Goal: Navigation & Orientation: Find specific page/section

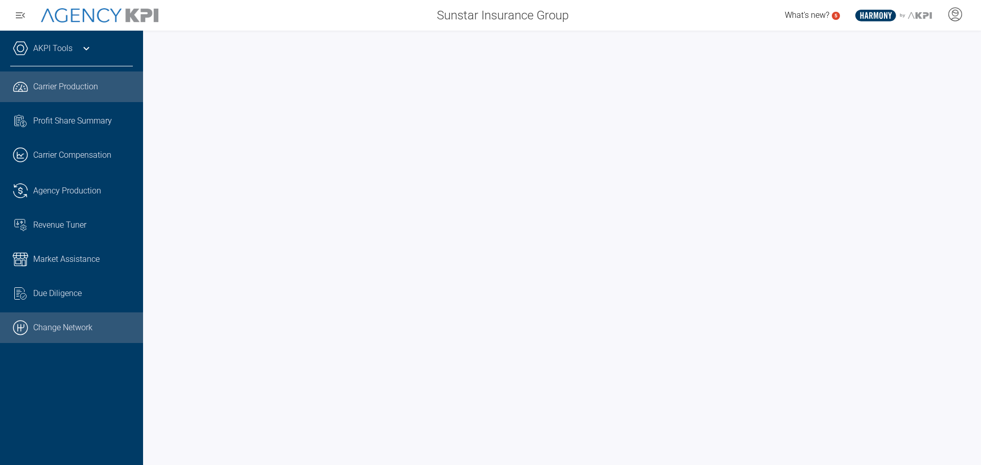
click at [56, 331] on link ".cls-1{fill:none;stroke:#000;stroke-linecap:round;stroke-linejoin:round;stroke-…" at bounding box center [71, 328] width 143 height 31
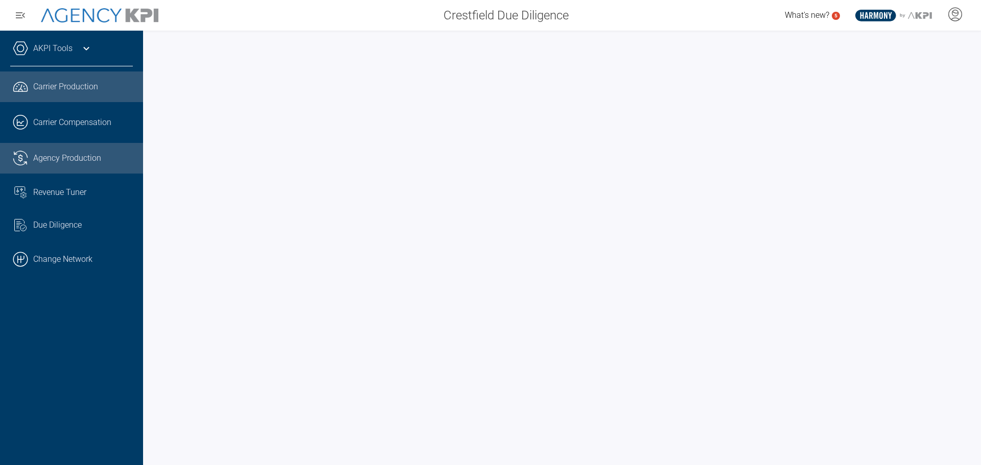
click at [62, 162] on link ".cls-1{fill:none;stroke:#221f20;stroke-linecap:round;stroke-linejoin:round;stro…" at bounding box center [71, 158] width 143 height 31
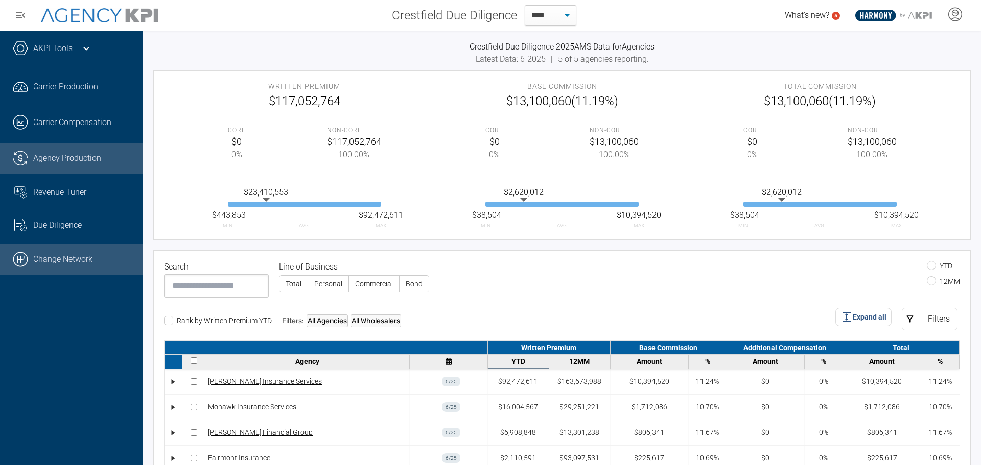
click at [80, 256] on link ".cls-1{fill:none;stroke:#000;stroke-linecap:round;stroke-linejoin:round;stroke-…" at bounding box center [71, 259] width 143 height 31
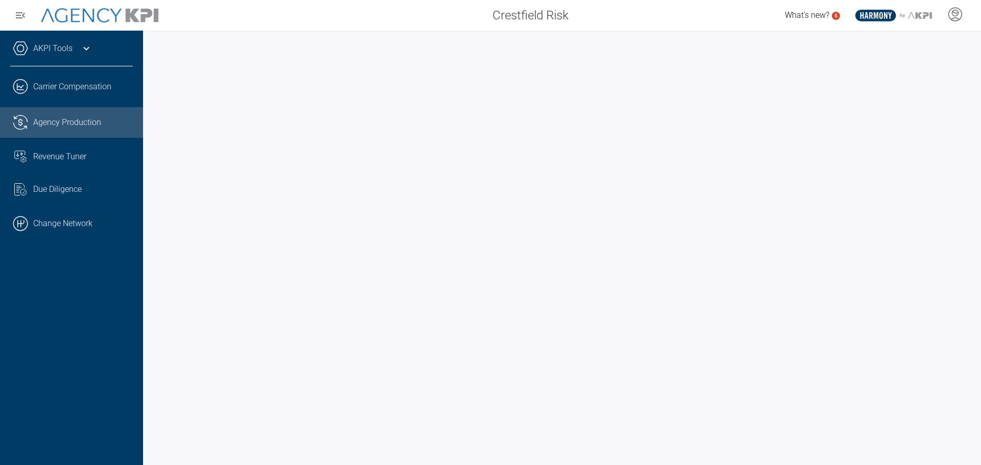
click at [57, 123] on span "Agency Production" at bounding box center [67, 122] width 68 height 12
